Goal: Complete application form

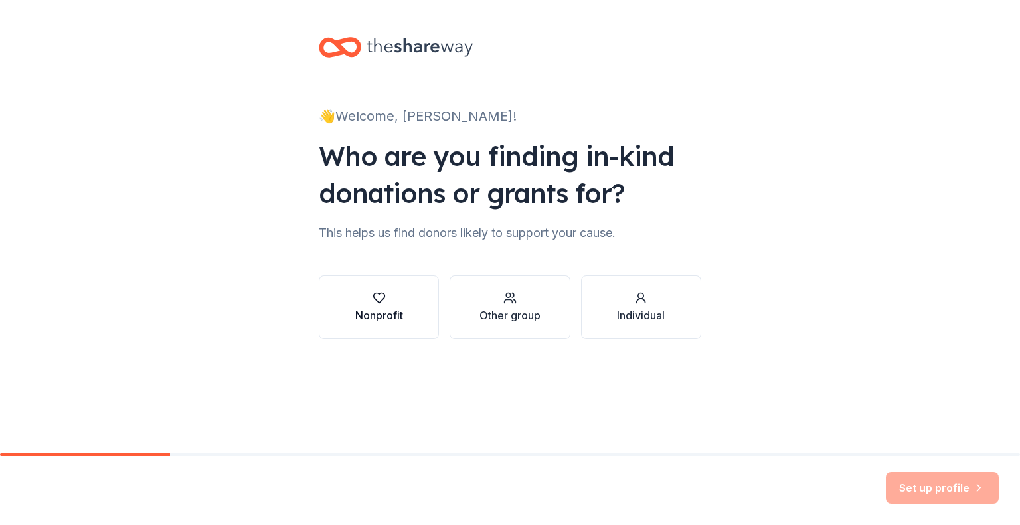
click at [378, 316] on div "Nonprofit" at bounding box center [379, 316] width 48 height 16
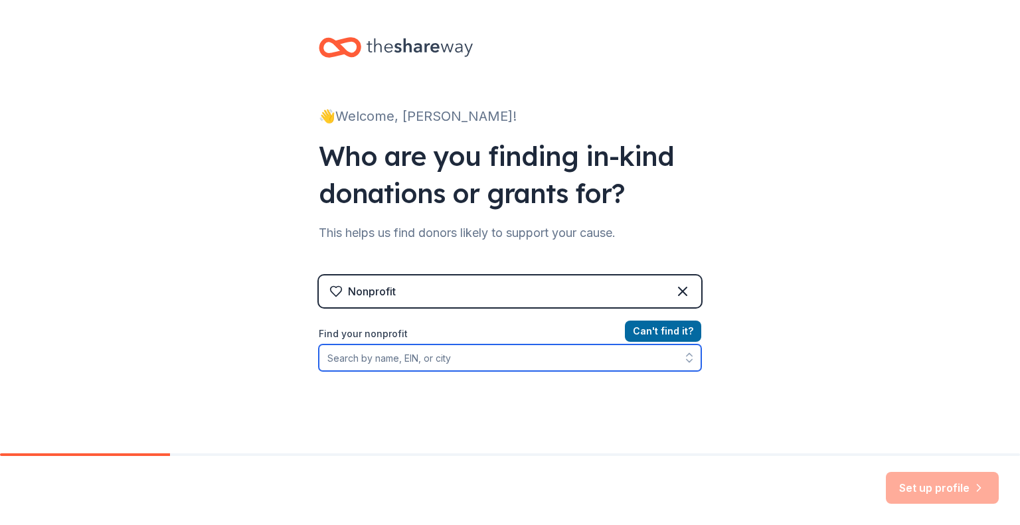
click at [349, 358] on input "Find your nonprofit" at bounding box center [510, 358] width 383 height 27
type input "Literacy Volunteers"
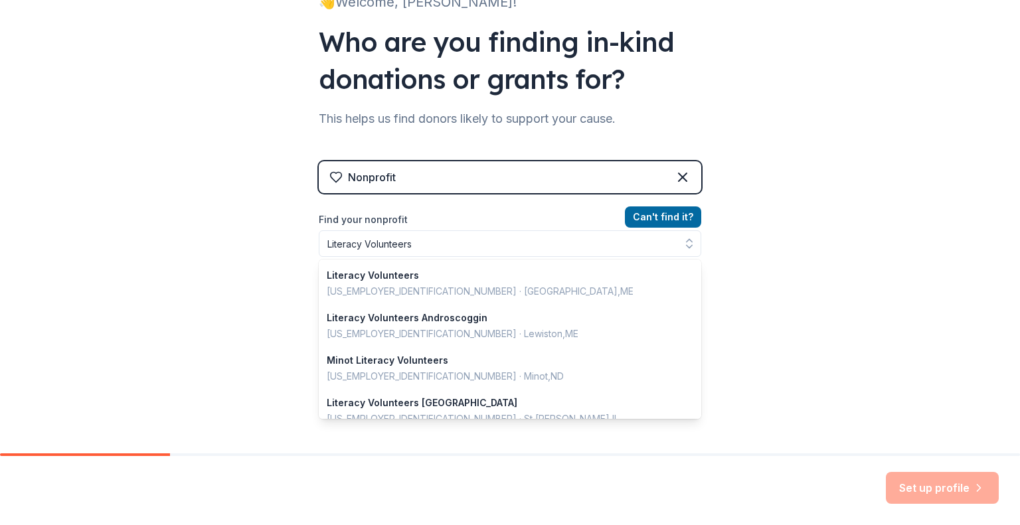
scroll to position [93, 0]
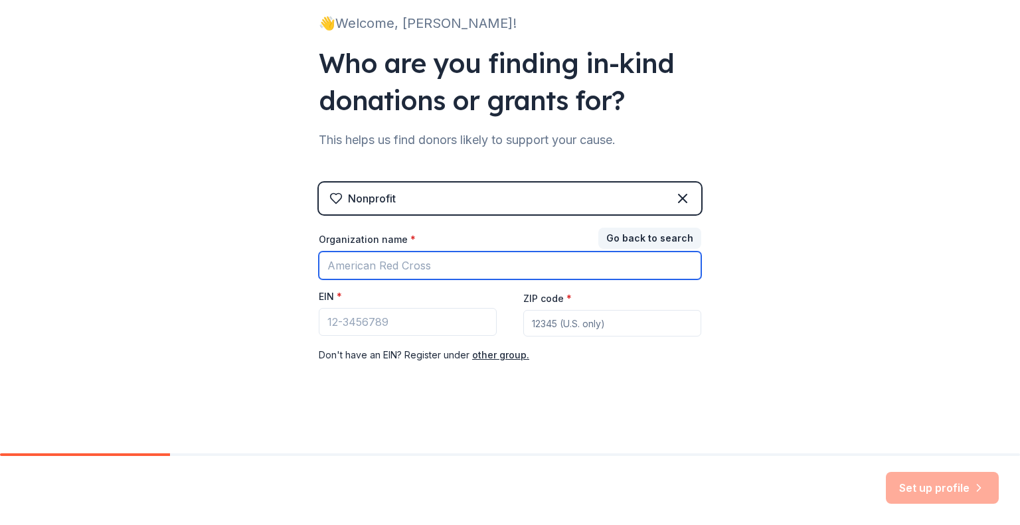
click at [367, 262] on input "Organization name *" at bounding box center [510, 266] width 383 height 28
type input "Literacy Volunteers Capital Region"
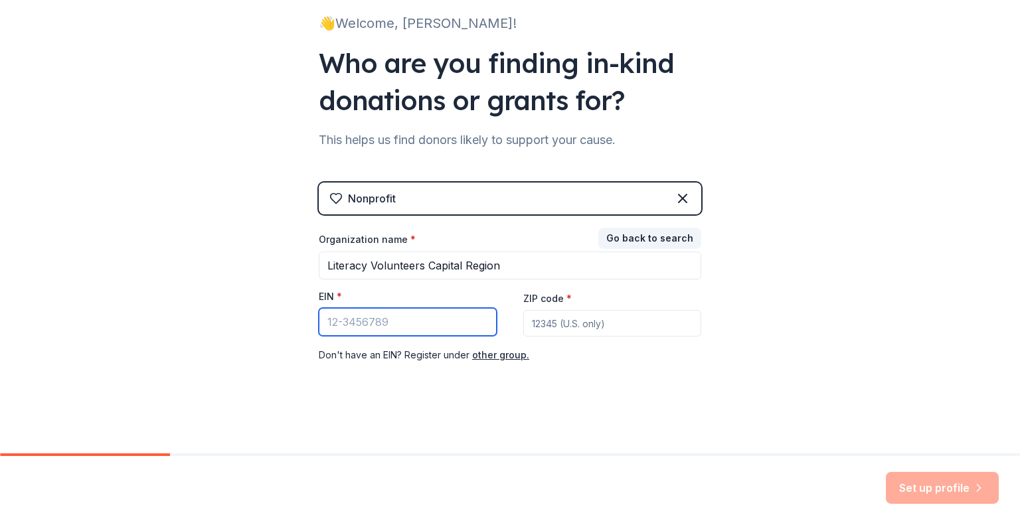
click at [331, 325] on input "EIN *" at bounding box center [408, 322] width 178 height 28
click at [340, 327] on input "EIN *" at bounding box center [408, 322] width 178 height 28
click at [341, 329] on input "EIN *" at bounding box center [408, 322] width 178 height 28
click at [348, 327] on input "EIN *" at bounding box center [408, 322] width 178 height 28
click at [356, 327] on input "EIN *" at bounding box center [408, 322] width 178 height 28
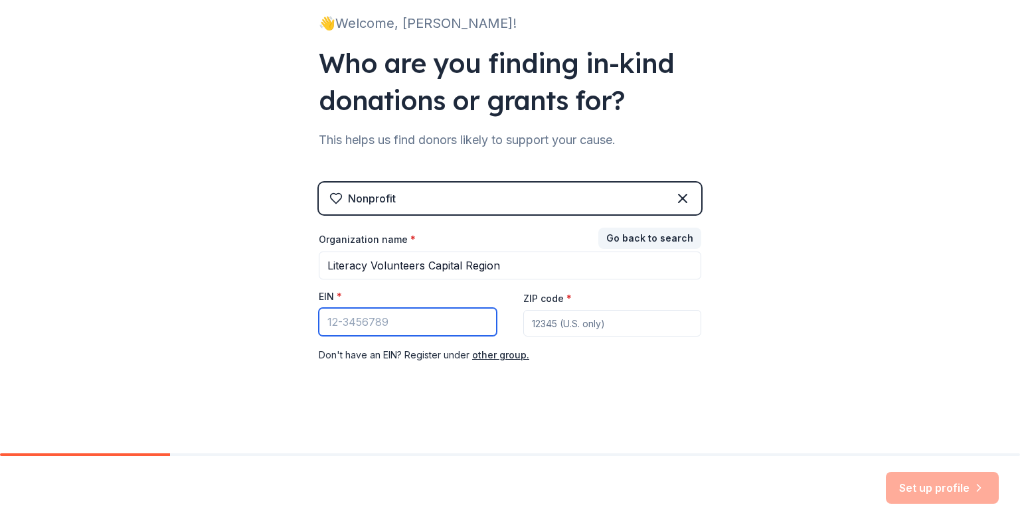
click at [359, 327] on input "EIN *" at bounding box center [408, 322] width 178 height 28
click at [382, 333] on input "EIN *" at bounding box center [408, 322] width 178 height 28
